Goal: Find contact information: Obtain details needed to contact an individual or organization

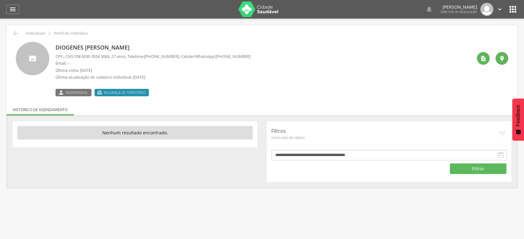
drag, startPoint x: 219, startPoint y: 55, endPoint x: 249, endPoint y: 54, distance: 29.5
click at [249, 54] on p "CPF: , CNS: 708 6030 3554 3083 , 27 anos, Telefone: (99) 99999-9999 , Celular/W…" at bounding box center [152, 57] width 195 height 6
copy span "(74) 99939-9481"
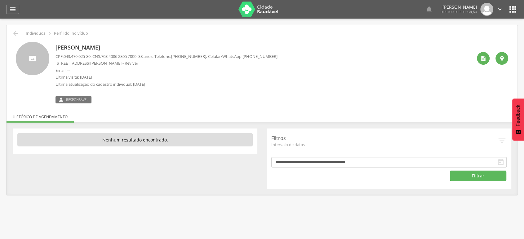
drag, startPoint x: 250, startPoint y: 55, endPoint x: 280, endPoint y: 56, distance: 29.8
click at [280, 56] on div "Adilson Souza da Silva CPF: 043.470.025-80 , CNS: 703 4086 2805 7000 , 38 anos,…" at bounding box center [263, 73] width 417 height 62
copy span "(74) 99813-5152"
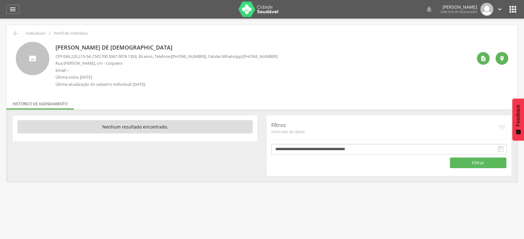
drag, startPoint x: 248, startPoint y: 55, endPoint x: 278, endPoint y: 56, distance: 30.1
click at [278, 56] on div "Jamile Alves de Jesus CPF: 066.220.215-54 , CNS: 700 5067 0078 1353 , 33 anos, …" at bounding box center [263, 66] width 417 height 49
copy span "(74) 99807-6411"
drag, startPoint x: 179, startPoint y: 55, endPoint x: 214, endPoint y: 56, distance: 35.1
click at [214, 56] on div "Keila Rios Lima Muritiba CPF: 096.593.245-10 , CNS: 707 6022 9715 3097 , 22 ano…" at bounding box center [263, 66] width 417 height 49
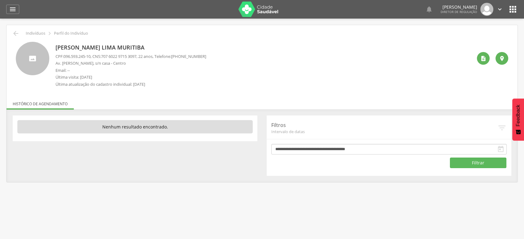
copy p "(74) 99951-0152"
drag, startPoint x: 152, startPoint y: 55, endPoint x: 173, endPoint y: 56, distance: 20.2
click at [173, 56] on span "(74) 99818-0672" at bounding box center [161, 57] width 35 height 6
drag, startPoint x: 153, startPoint y: 55, endPoint x: 184, endPoint y: 55, distance: 30.4
click at [184, 55] on div "Vitor Hugo Santos Souza CPF: , CNS: 700 2059 7055 1824 , 15 anos, Telefone: (74…" at bounding box center [263, 66] width 417 height 49
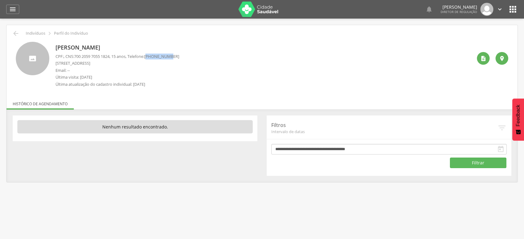
copy span "(74) 99818-0672"
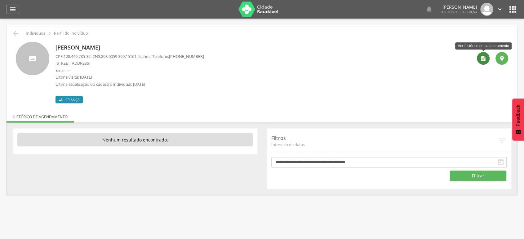
click at [484, 60] on icon "" at bounding box center [483, 58] width 6 height 6
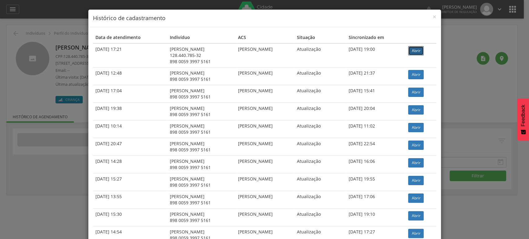
click at [414, 52] on link "Abrir" at bounding box center [415, 50] width 15 height 9
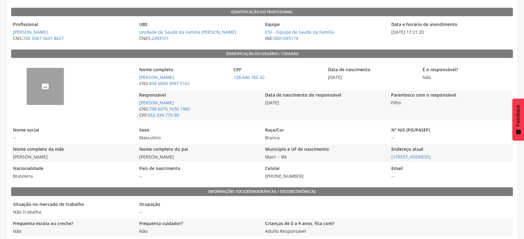
scroll to position [112, 0]
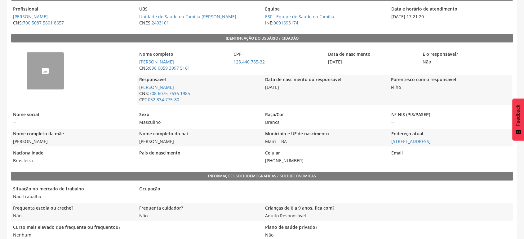
drag, startPoint x: 14, startPoint y: 146, endPoint x: 66, endPoint y: 147, distance: 52.4
click at [66, 145] on span "[PERSON_NAME]" at bounding box center [72, 142] width 123 height 6
copy span "[PERSON_NAME]"
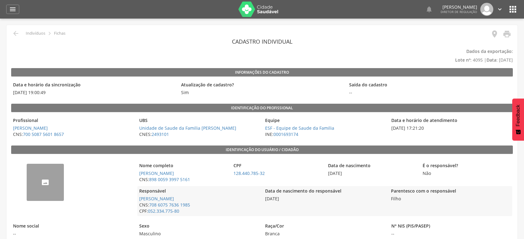
scroll to position [120, 0]
